Goal: Task Accomplishment & Management: Manage account settings

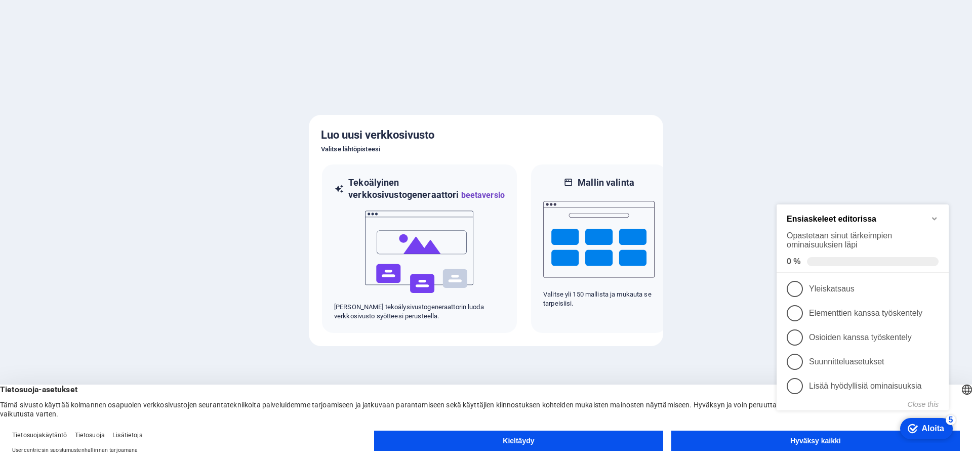
click at [755, 437] on button "Hyväksy kaikki" at bounding box center [815, 441] width 289 height 20
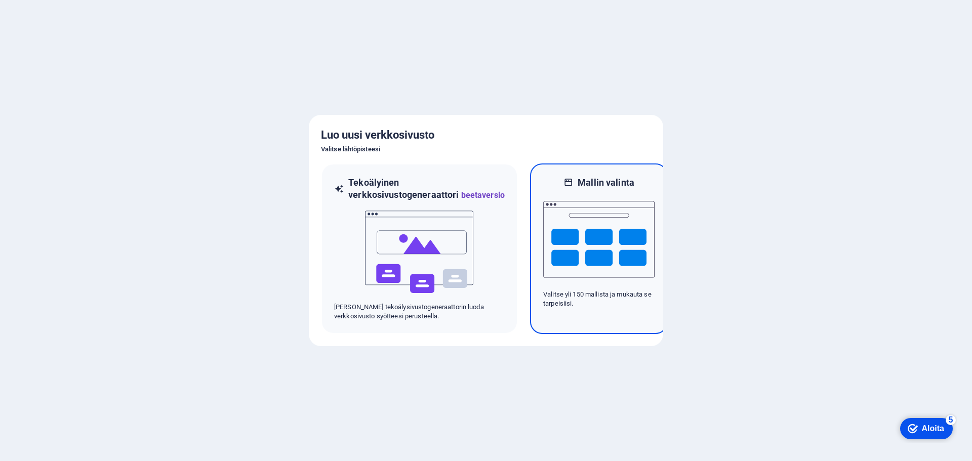
click at [555, 279] on img at bounding box center [598, 239] width 111 height 101
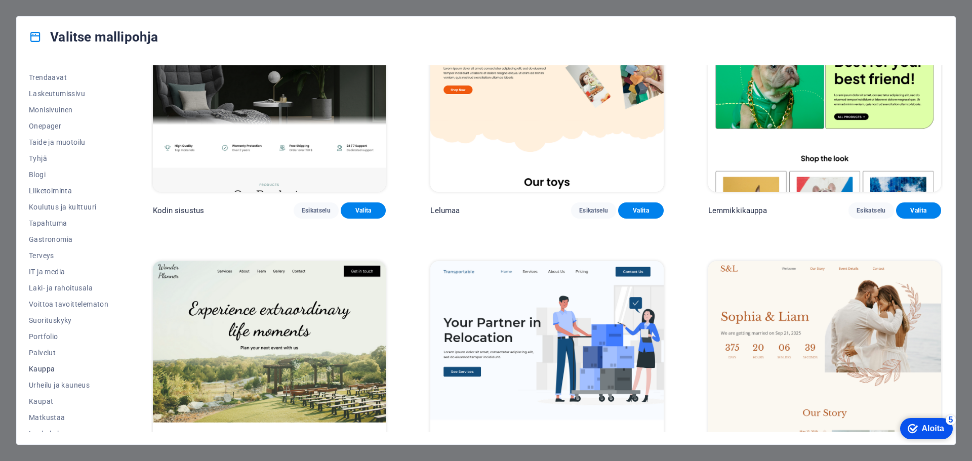
scroll to position [54, 0]
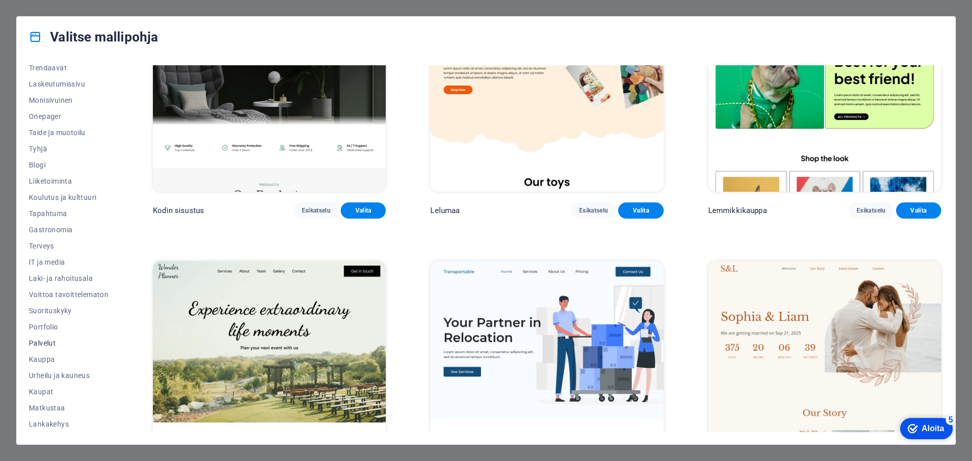
click at [44, 340] on font "Palvelut" at bounding box center [42, 343] width 27 height 8
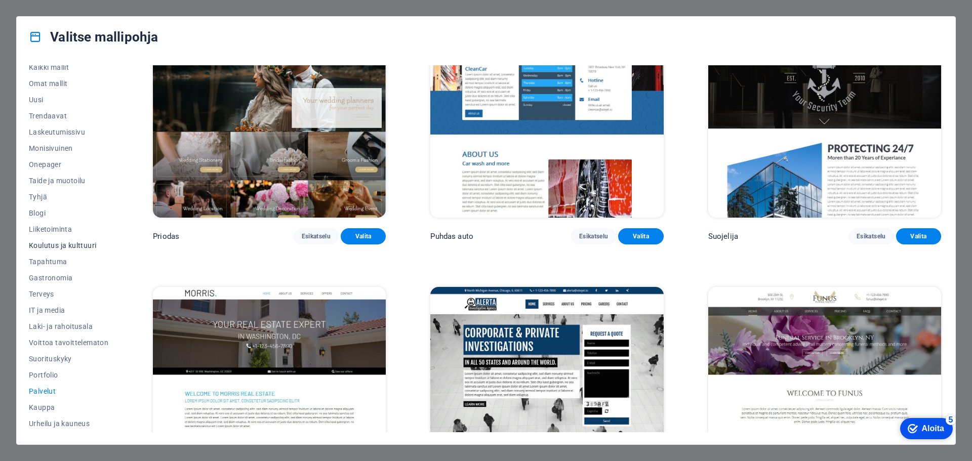
scroll to position [0, 0]
click at [56, 93] on font "Omat mallit" at bounding box center [48, 90] width 38 height 8
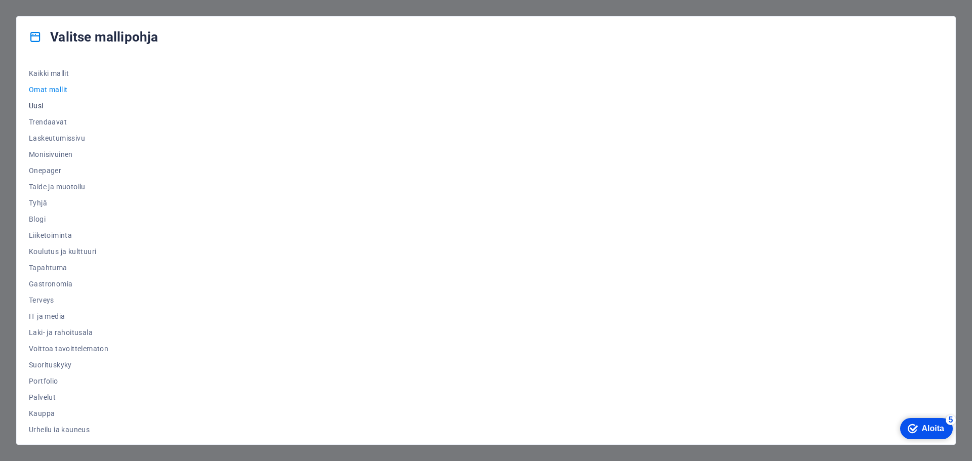
click at [35, 107] on font "Uusi" at bounding box center [36, 106] width 15 height 8
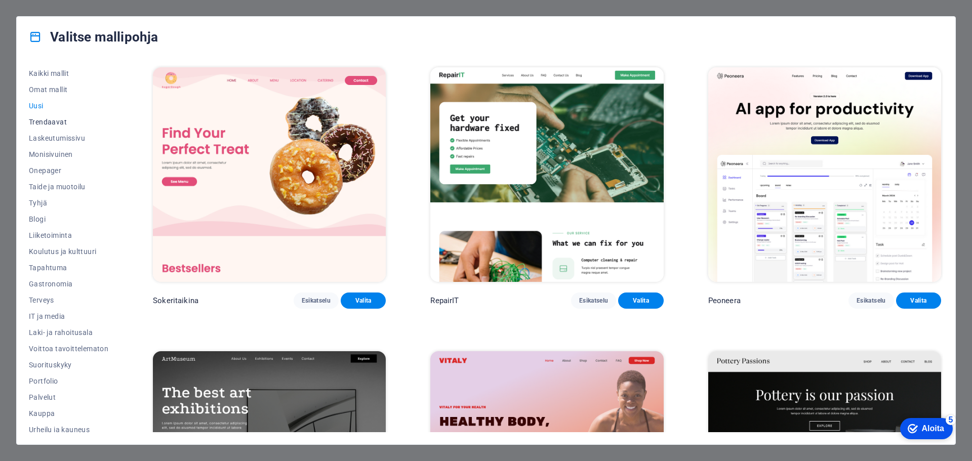
click at [59, 123] on font "Trendaavat" at bounding box center [48, 122] width 38 height 8
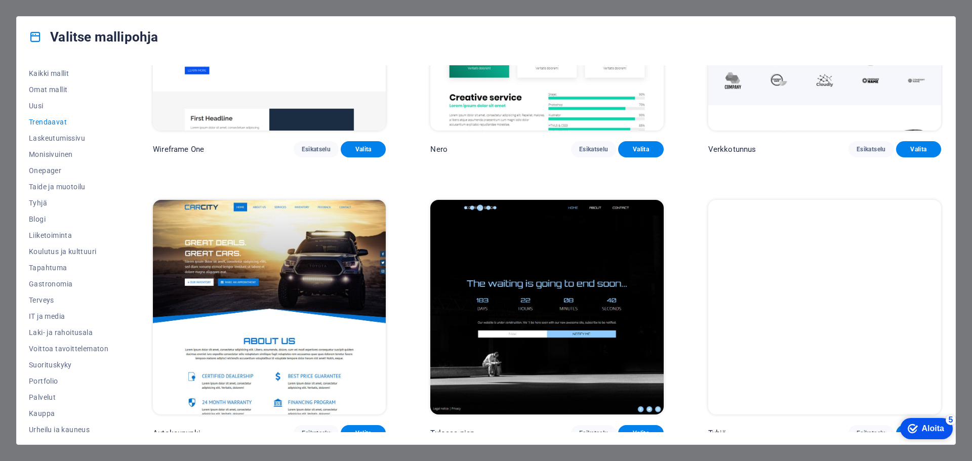
scroll to position [1291, 0]
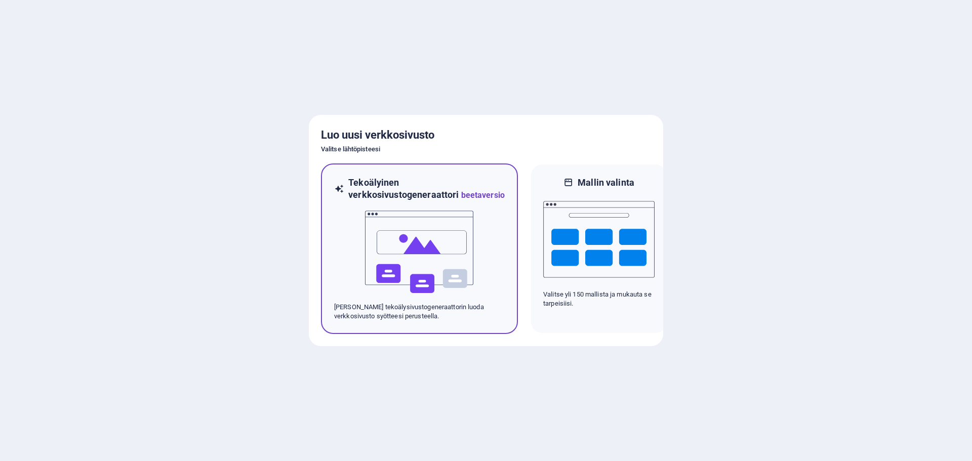
click at [376, 265] on img at bounding box center [419, 251] width 111 height 101
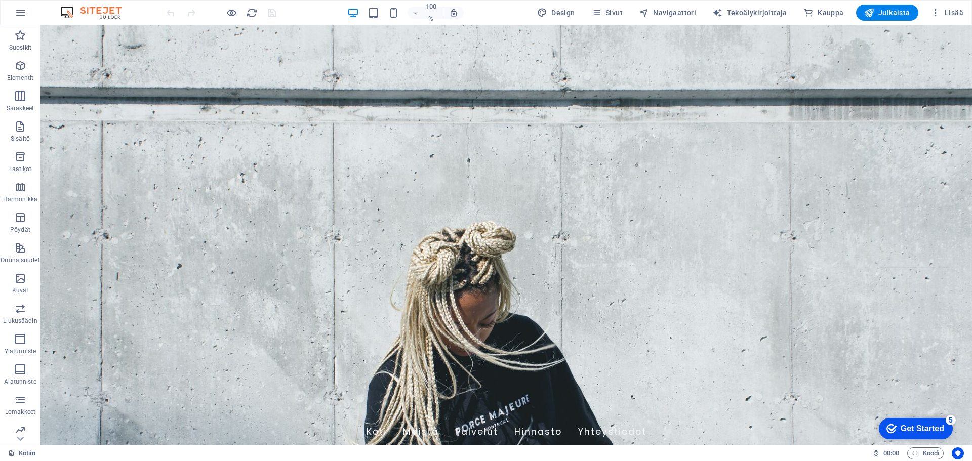
click at [395, 19] on div "100 %" at bounding box center [405, 13] width 117 height 16
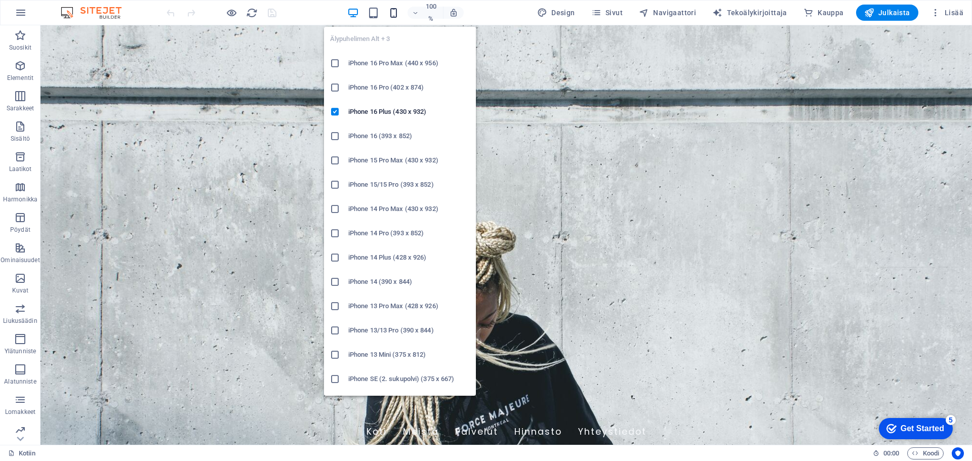
click at [397, 13] on icon "button" at bounding box center [394, 13] width 12 height 12
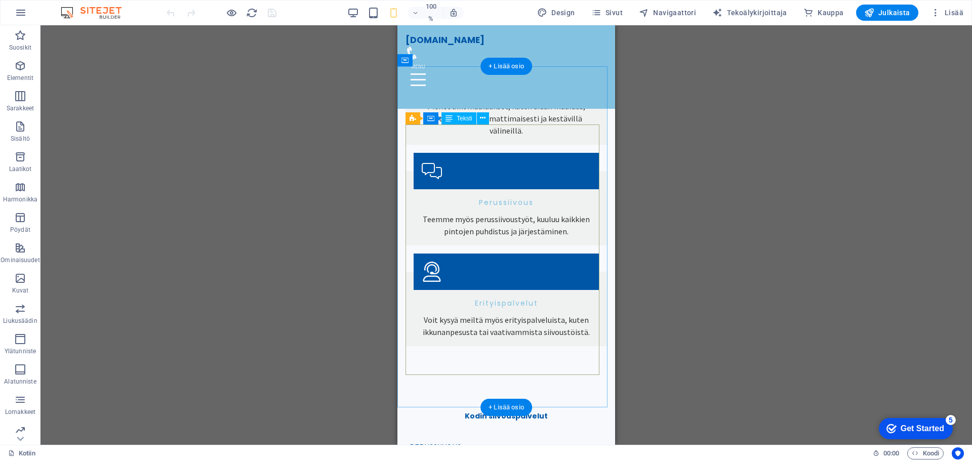
scroll to position [1316, 0]
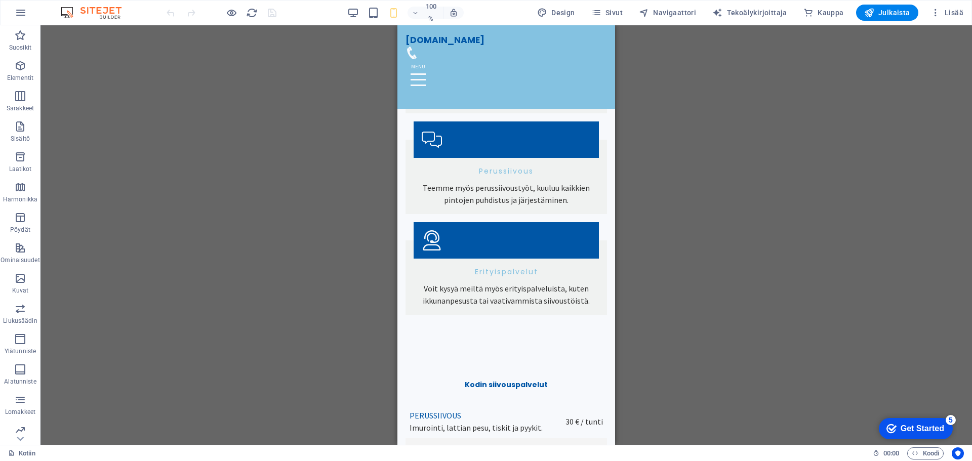
drag, startPoint x: 615, startPoint y: 232, endPoint x: 614, endPoint y: 191, distance: 40.5
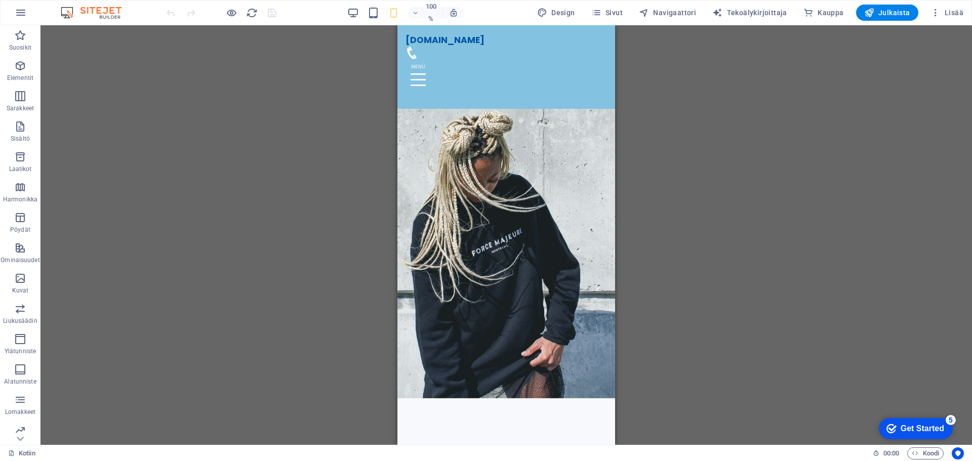
scroll to position [0, 0]
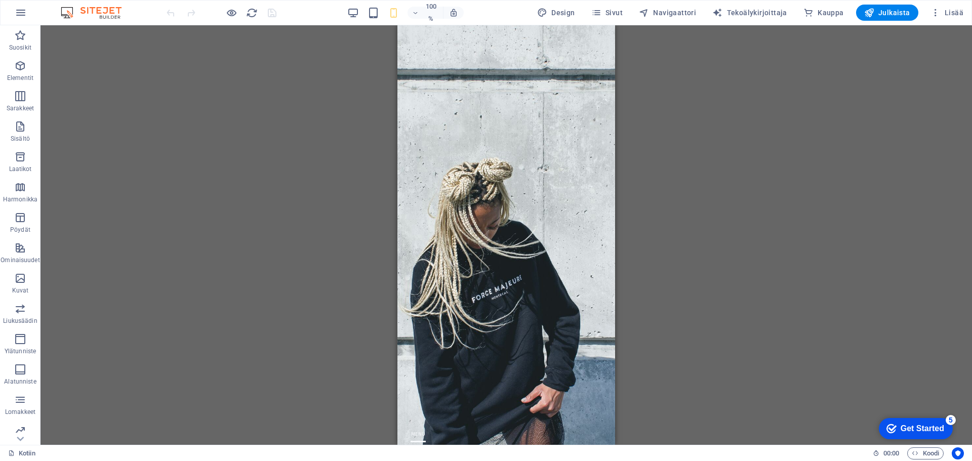
drag, startPoint x: 610, startPoint y: 236, endPoint x: 1012, endPoint y: 51, distance: 442.8
click at [969, 17] on div "100 % Design Sivut Navigaattori Tekoälykirjoittaja Kauppa Julkaista Lisää" at bounding box center [486, 13] width 971 height 24
click at [938, 15] on icon "button" at bounding box center [935, 13] width 10 height 10
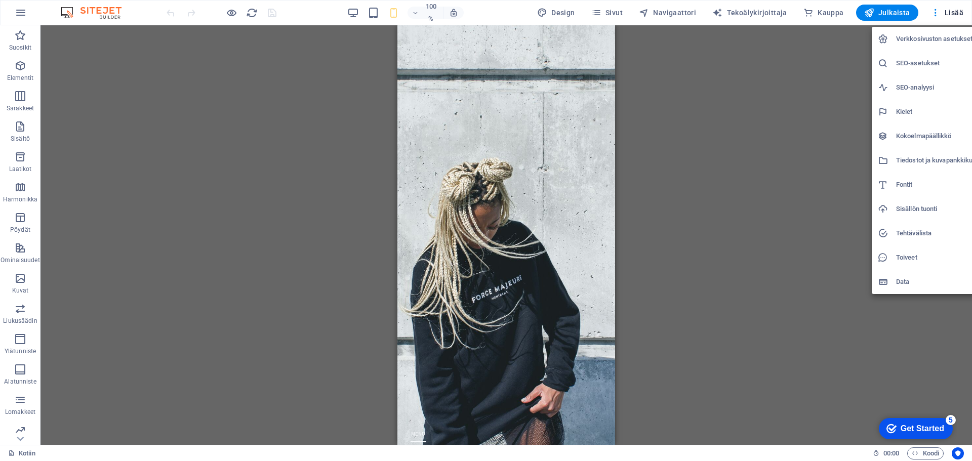
click at [828, 147] on div at bounding box center [486, 230] width 972 height 461
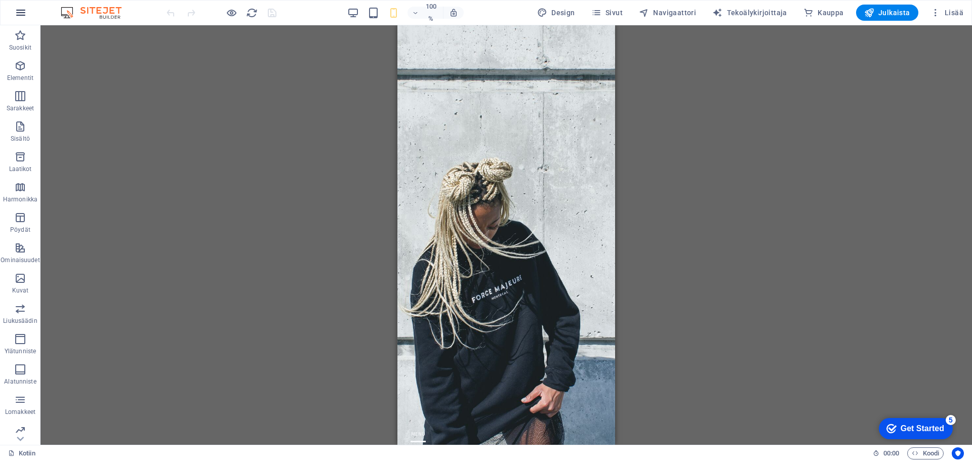
click at [16, 17] on icon "button" at bounding box center [21, 13] width 12 height 12
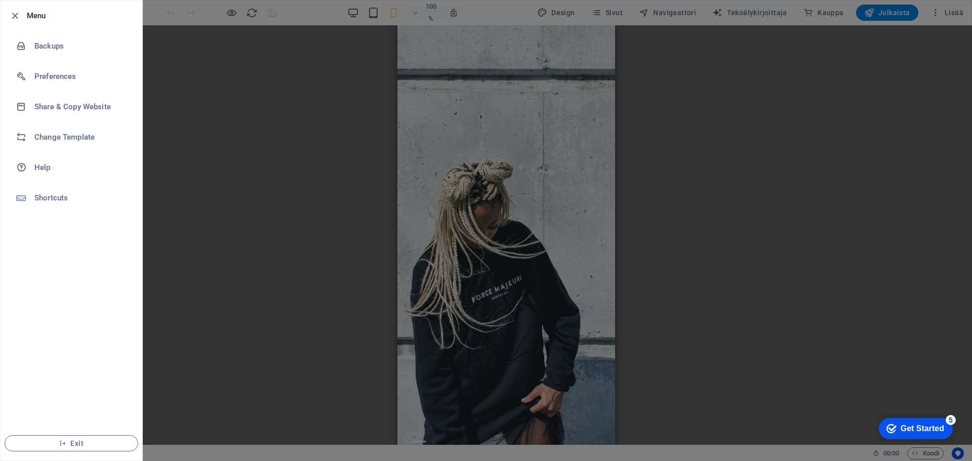
click at [266, 141] on div at bounding box center [486, 230] width 972 height 461
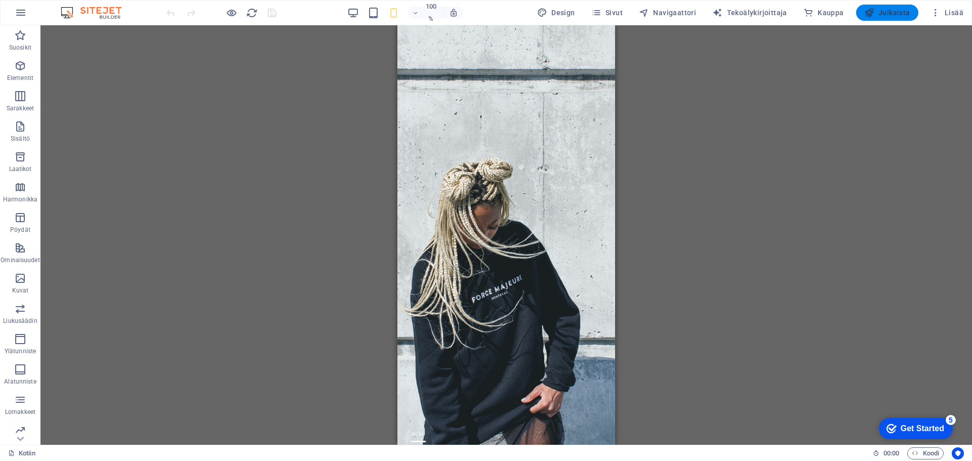
click at [885, 13] on font "Julkaista" at bounding box center [894, 13] width 32 height 8
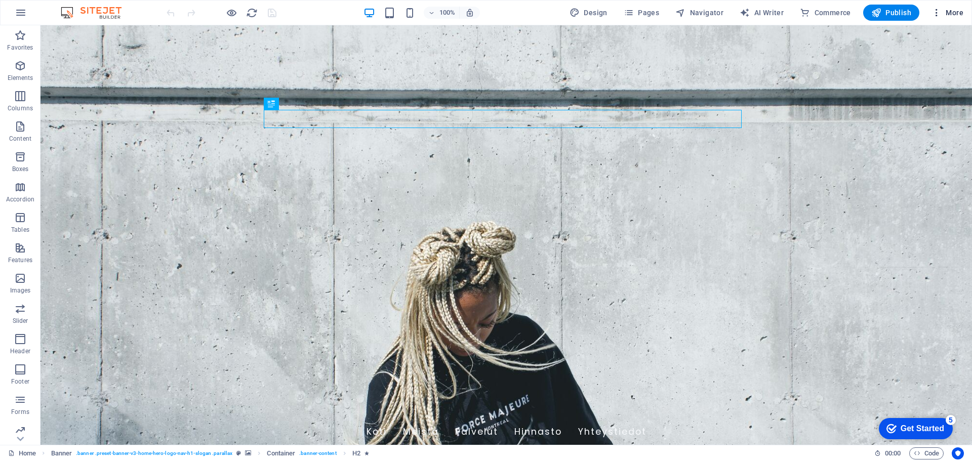
click at [959, 18] on button "More" at bounding box center [947, 13] width 40 height 16
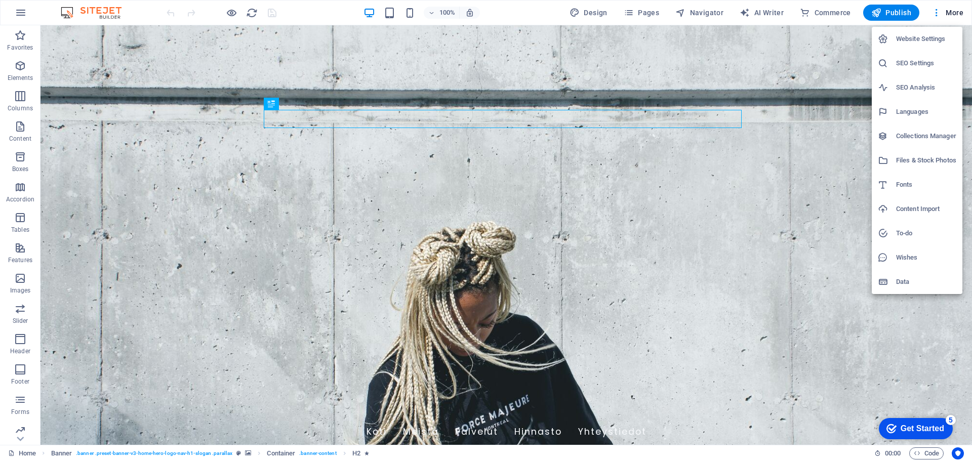
click at [906, 38] on h6 "Website Settings" at bounding box center [926, 39] width 60 height 12
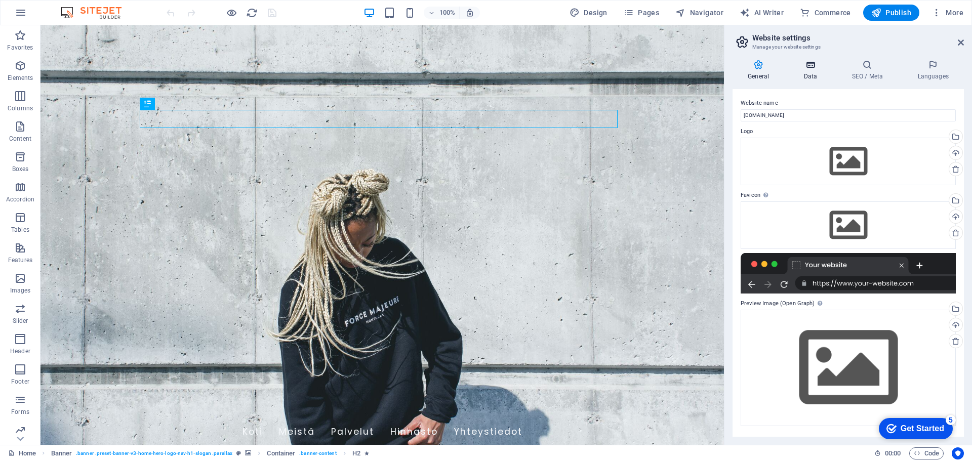
click at [812, 77] on h4 "Data" at bounding box center [812, 70] width 48 height 21
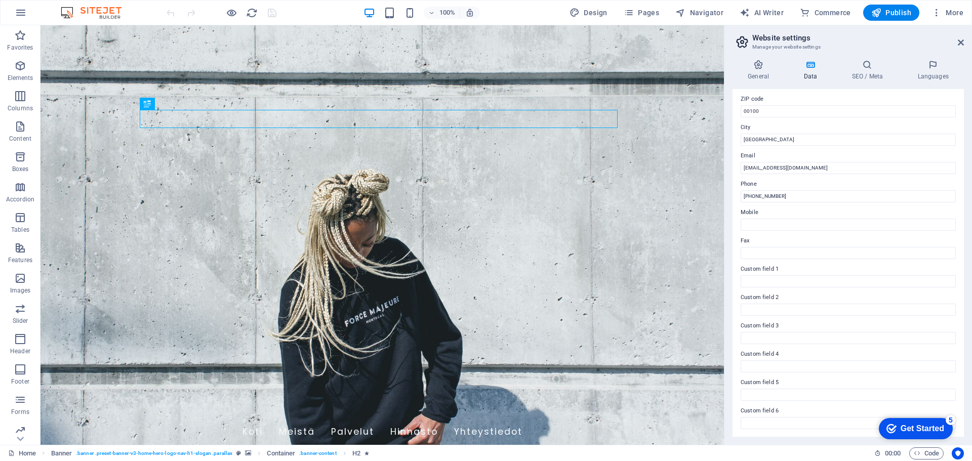
scroll to position [139, 0]
click at [859, 68] on icon at bounding box center [867, 65] width 62 height 10
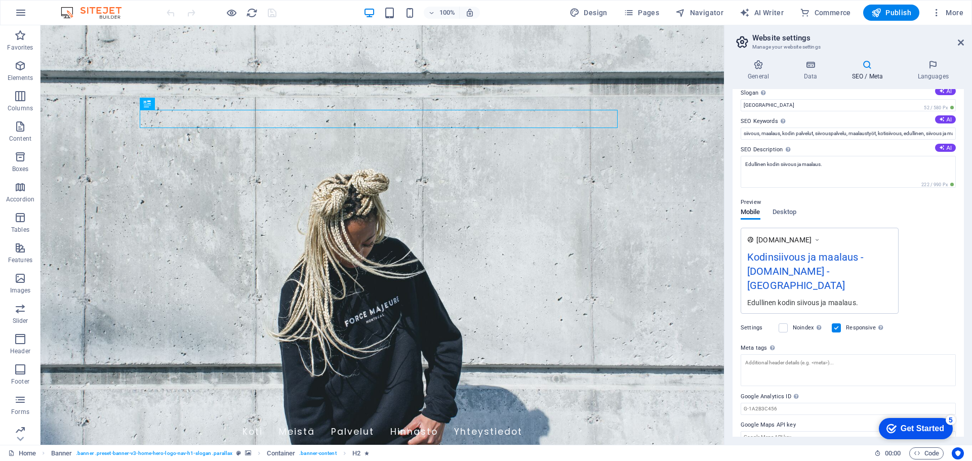
scroll to position [39, 0]
